Goal: Information Seeking & Learning: Check status

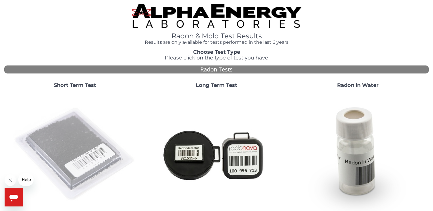
click at [81, 163] on img at bounding box center [74, 154] width 123 height 123
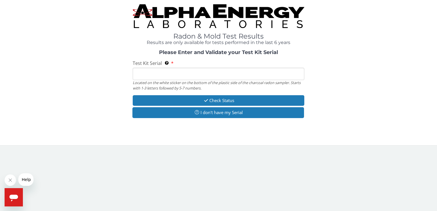
click at [167, 74] on input "Test Kit Serial Located on the white sticker on the bottom of the plastic side …" at bounding box center [218, 74] width 171 height 12
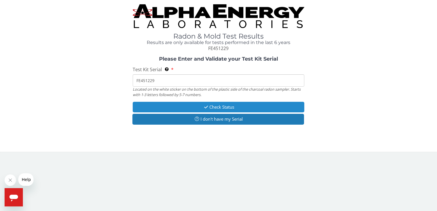
type input "FE451229"
click at [221, 105] on button "Check Status" at bounding box center [218, 107] width 171 height 11
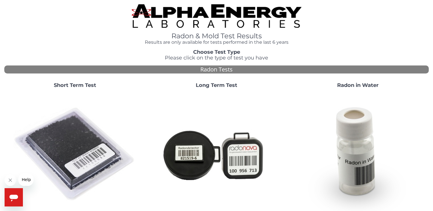
click at [62, 143] on img at bounding box center [74, 154] width 123 height 123
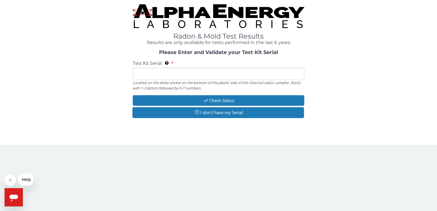
drag, startPoint x: 143, startPoint y: 75, endPoint x: 143, endPoint y: 63, distance: 12.6
click at [143, 75] on input "Test Kit Serial Located on the white sticker on the bottom of the plastic side …" at bounding box center [218, 74] width 171 height 12
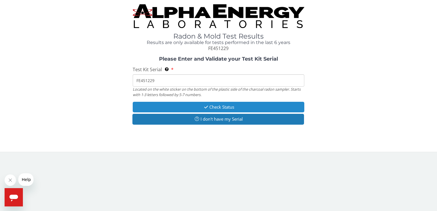
type input "FE451229"
click at [229, 107] on button "Check Status" at bounding box center [218, 107] width 171 height 11
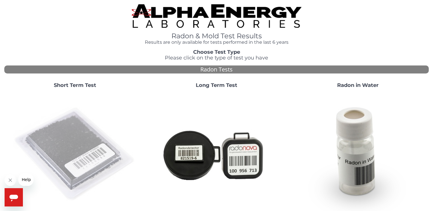
click at [42, 139] on img at bounding box center [74, 154] width 123 height 123
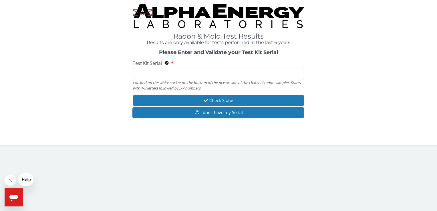
click at [172, 70] on input "Test Kit Serial Located on the white sticker on the bottom of the plastic side …" at bounding box center [218, 74] width 171 height 12
type input "FE451229"
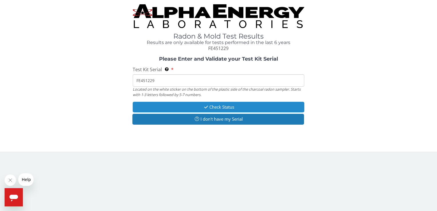
click at [180, 106] on button "Check Status" at bounding box center [218, 107] width 171 height 11
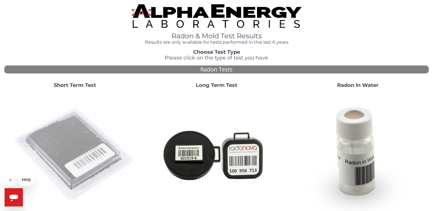
click at [81, 148] on img at bounding box center [74, 154] width 123 height 123
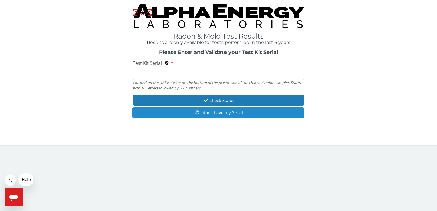
click at [228, 116] on button "I don't have my Serial" at bounding box center [217, 112] width 171 height 11
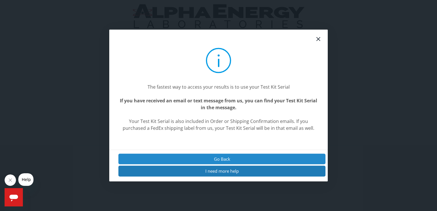
click at [223, 159] on button "Go Back" at bounding box center [221, 159] width 207 height 11
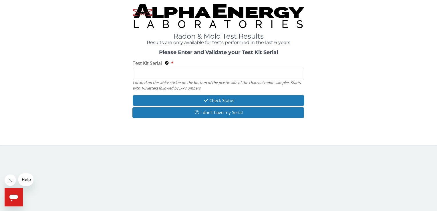
click at [161, 74] on input "Test Kit Serial Located on the white sticker on the bottom of the plastic side …" at bounding box center [218, 74] width 171 height 12
type input "FE451229"
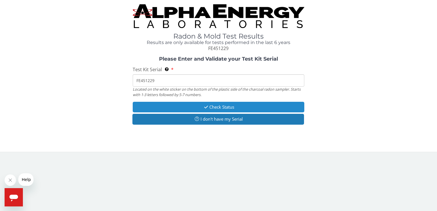
click at [219, 106] on button "Check Status" at bounding box center [218, 107] width 171 height 11
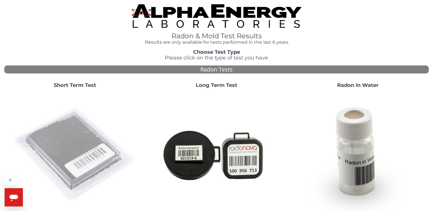
click at [79, 155] on img at bounding box center [74, 154] width 123 height 123
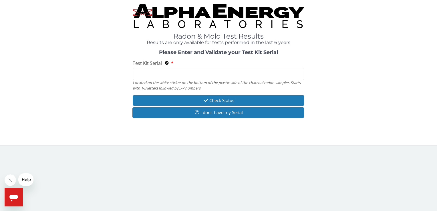
click at [190, 72] on input "Test Kit Serial Located on the white sticker on the bottom of the plastic side …" at bounding box center [218, 74] width 171 height 12
type input "FE451229"
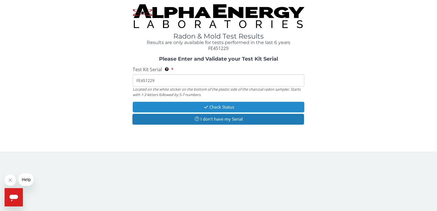
click at [204, 105] on icon "button" at bounding box center [206, 107] width 7 height 4
